Goal: Task Accomplishment & Management: Use online tool/utility

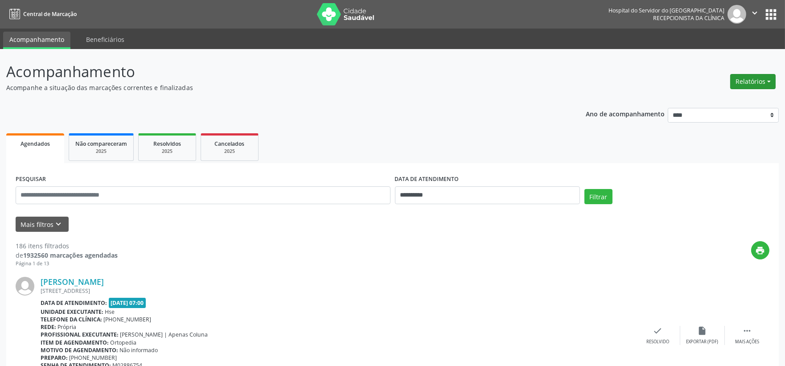
click at [751, 78] on button "Relatórios" at bounding box center [752, 81] width 45 height 15
click at [706, 96] on link "Agendamentos" at bounding box center [727, 100] width 96 height 12
select select "*"
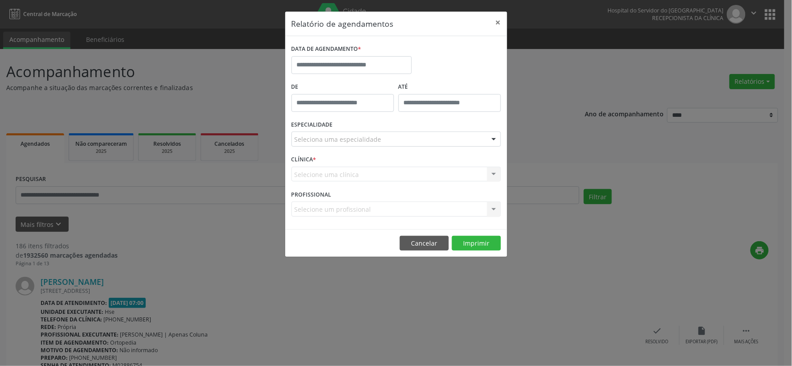
click at [329, 56] on label "DATA DE AGENDAMENTO *" at bounding box center [326, 49] width 70 height 14
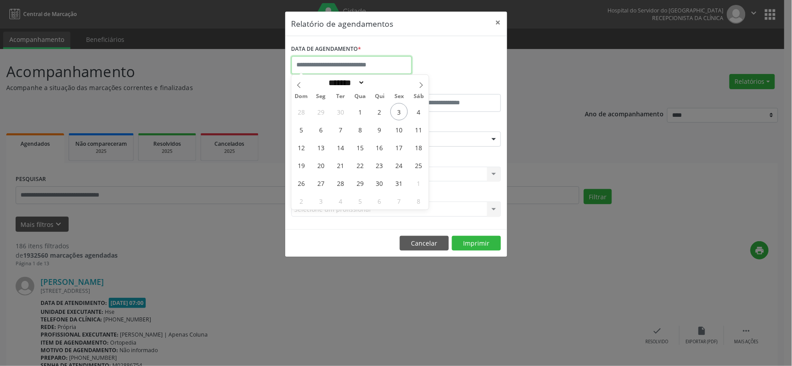
click at [335, 61] on input "text" at bounding box center [351, 65] width 120 height 18
click at [401, 111] on span "3" at bounding box center [398, 111] width 17 height 17
type input "**********"
click at [402, 111] on span "3" at bounding box center [398, 111] width 17 height 17
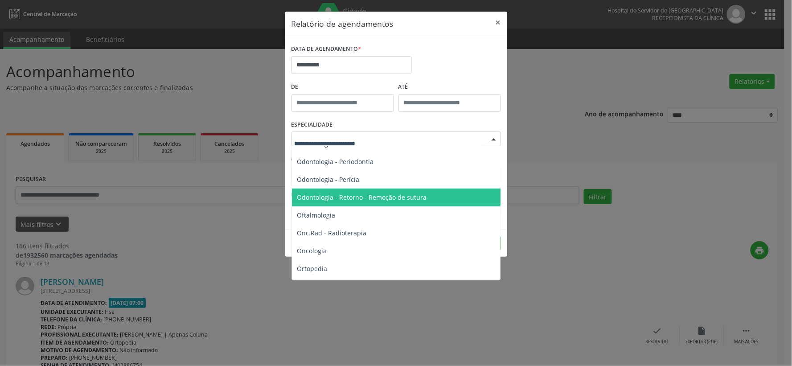
scroll to position [1238, 0]
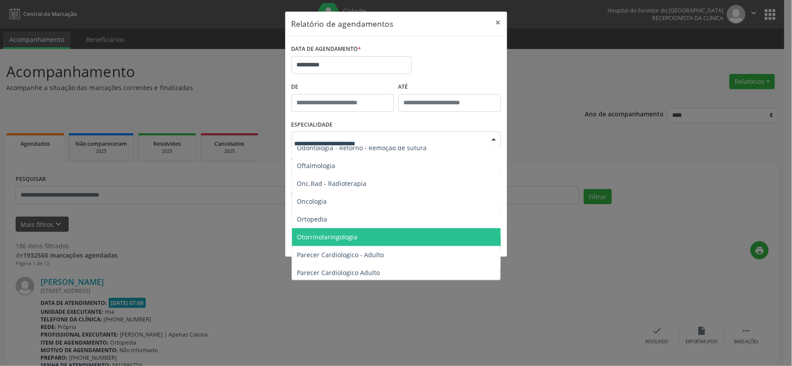
click at [330, 235] on span "Otorrinolaringologia" at bounding box center [327, 237] width 61 height 8
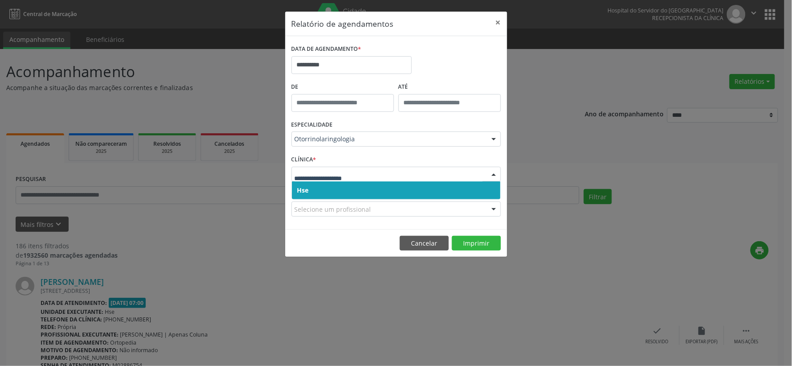
click at [340, 167] on div at bounding box center [395, 174] width 209 height 15
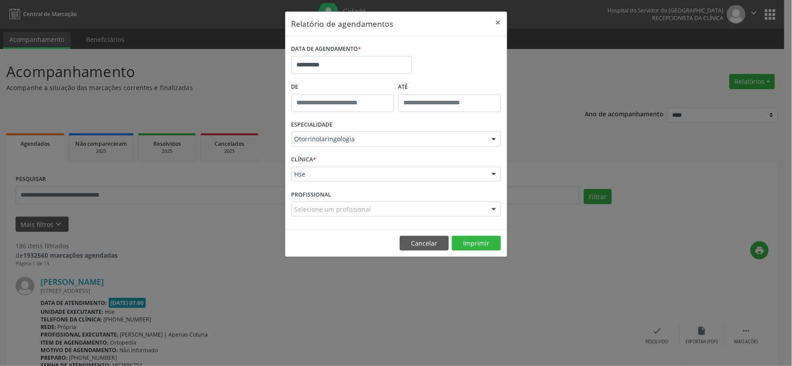
drag, startPoint x: 176, startPoint y: 235, endPoint x: 244, endPoint y: 237, distance: 67.8
click at [195, 237] on div "**********" at bounding box center [396, 183] width 792 height 366
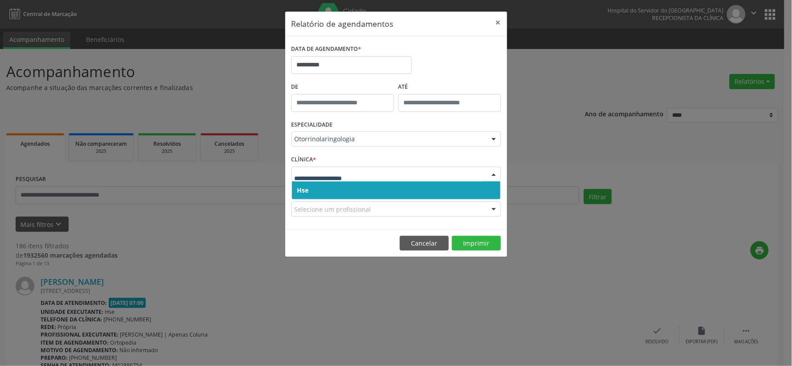
click at [331, 188] on span "Hse" at bounding box center [396, 190] width 209 height 18
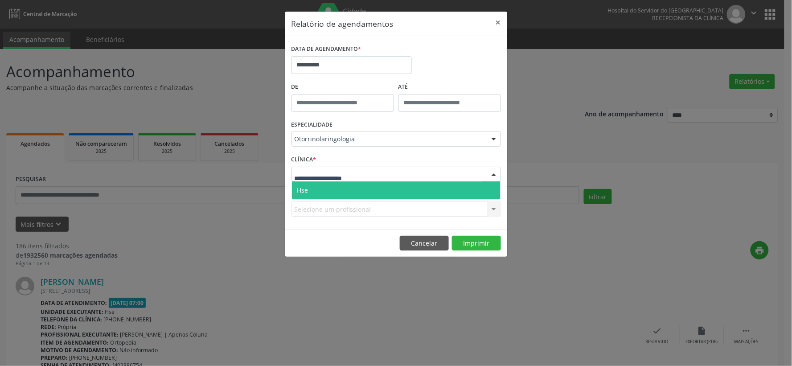
click at [336, 188] on span "Hse" at bounding box center [396, 190] width 209 height 18
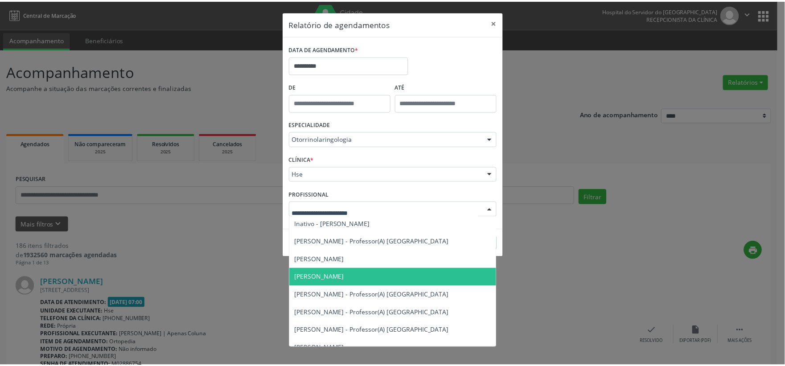
scroll to position [207, 0]
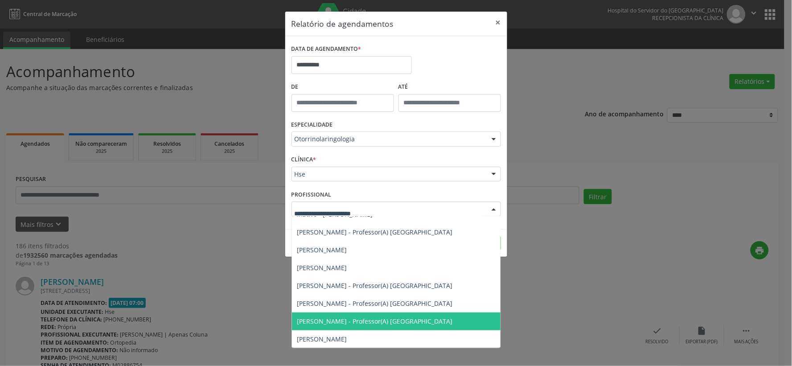
click at [324, 320] on span "Rachel Catao de Lucena - Professor(A) Nassau" at bounding box center [375, 321] width 156 height 8
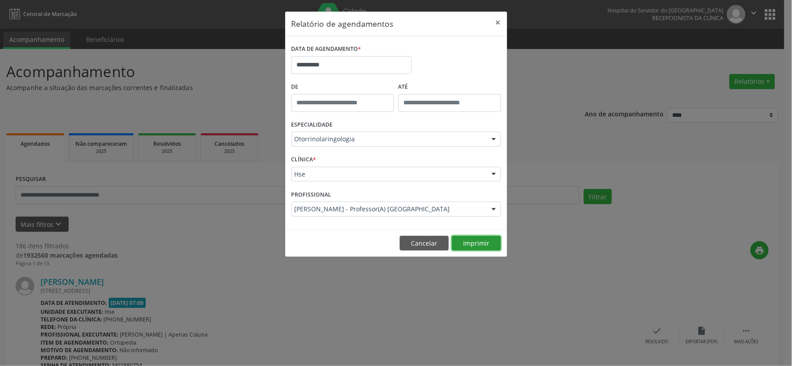
click at [468, 242] on button "Imprimir" at bounding box center [476, 243] width 49 height 15
click at [573, 11] on div "**********" at bounding box center [396, 183] width 792 height 366
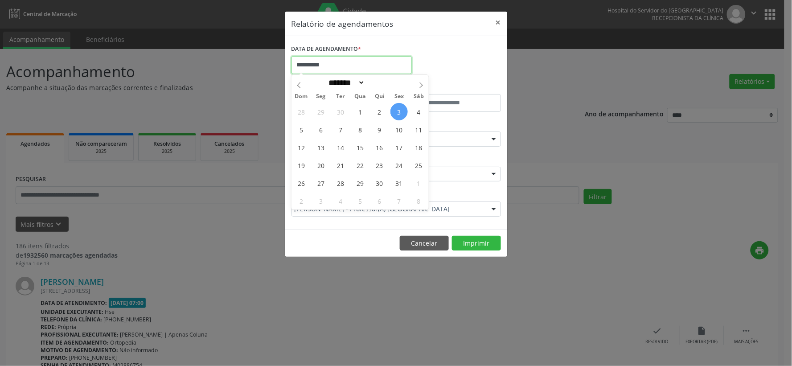
click at [334, 56] on input "**********" at bounding box center [351, 65] width 120 height 18
click at [399, 110] on span "3" at bounding box center [398, 111] width 17 height 17
type input "**********"
click at [399, 110] on span "3" at bounding box center [398, 111] width 17 height 17
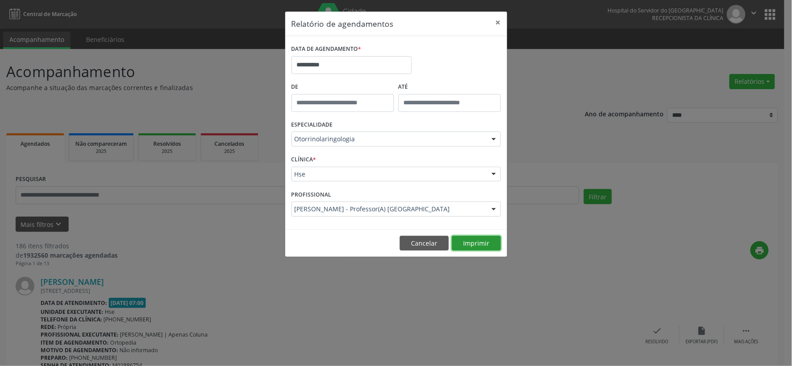
click at [471, 241] on button "Imprimir" at bounding box center [476, 243] width 49 height 15
click at [505, 25] on button "×" at bounding box center [498, 23] width 18 height 22
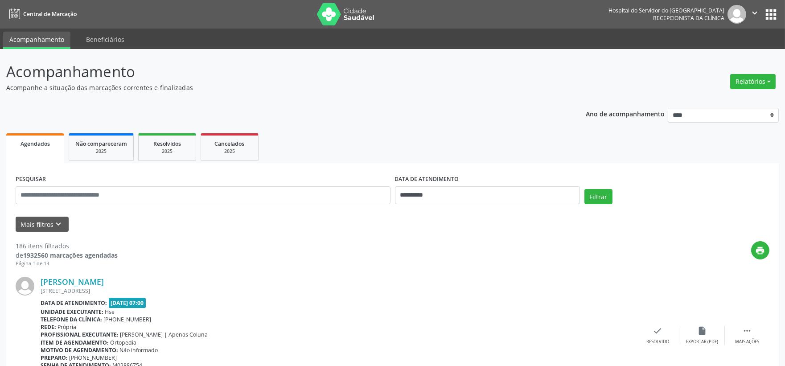
click at [362, 15] on img at bounding box center [346, 14] width 58 height 22
